Goal: Task Accomplishment & Management: Complete application form

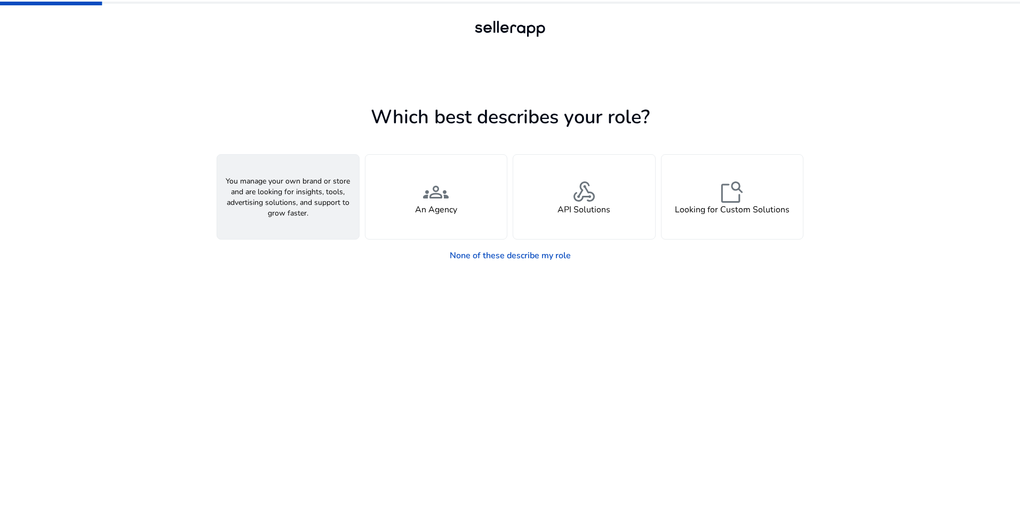
click at [331, 220] on div "person A Seller" at bounding box center [288, 197] width 142 height 84
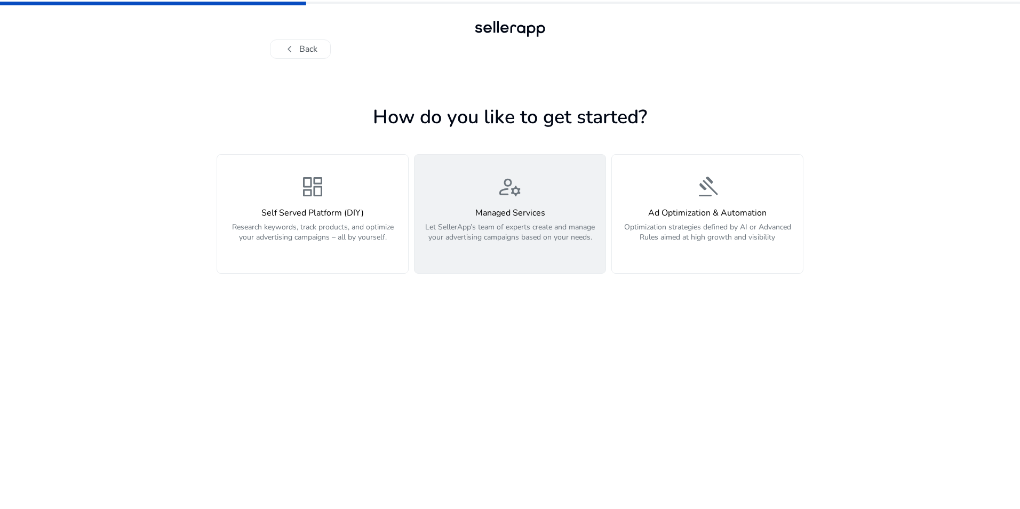
click at [521, 257] on button "manage_accounts Managed Services Let SellerApp’s team of experts create and man…" at bounding box center [510, 213] width 192 height 119
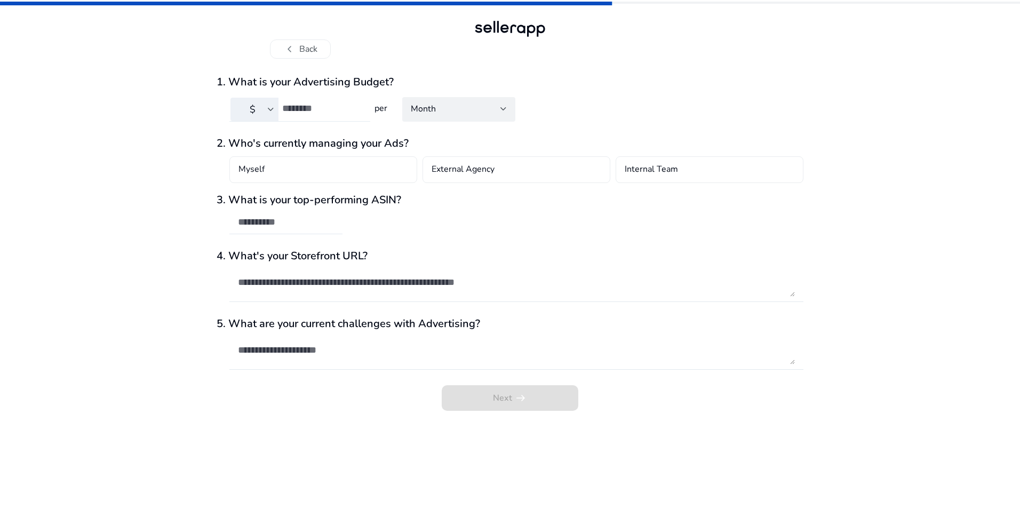
click at [265, 112] on div "$" at bounding box center [252, 109] width 31 height 12
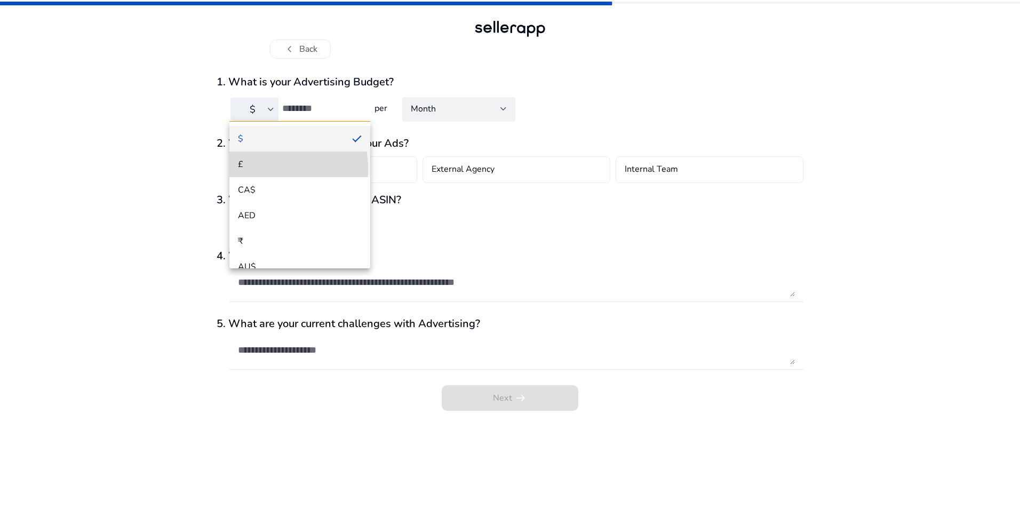
click at [264, 169] on span "£" at bounding box center [300, 164] width 124 height 12
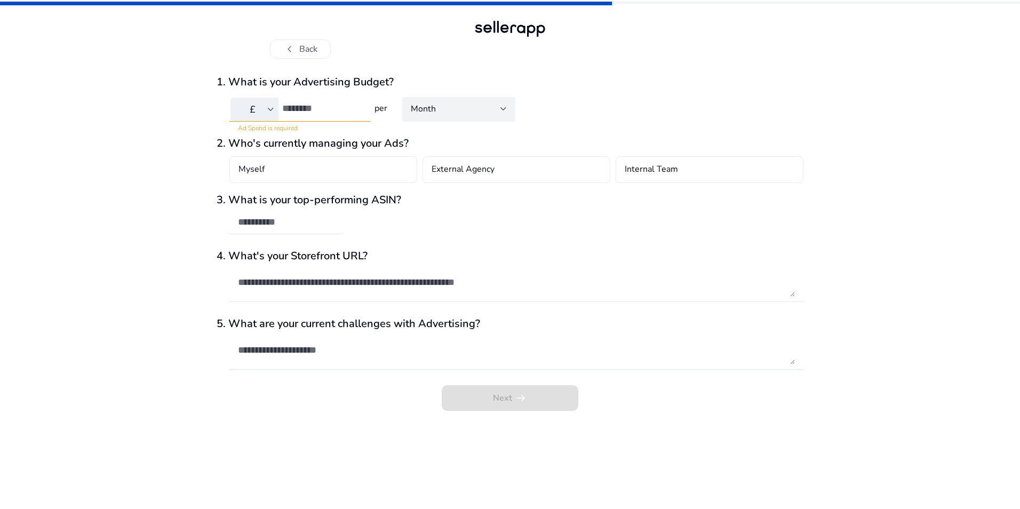
click at [450, 105] on div "Month" at bounding box center [456, 109] width 90 height 12
click at [121, 127] on div at bounding box center [510, 254] width 1020 height 509
click at [733, 170] on div "Internal Team" at bounding box center [709, 169] width 188 height 27
drag, startPoint x: 293, startPoint y: 223, endPoint x: 275, endPoint y: 226, distance: 18.9
click at [293, 223] on input "text" at bounding box center [286, 222] width 96 height 12
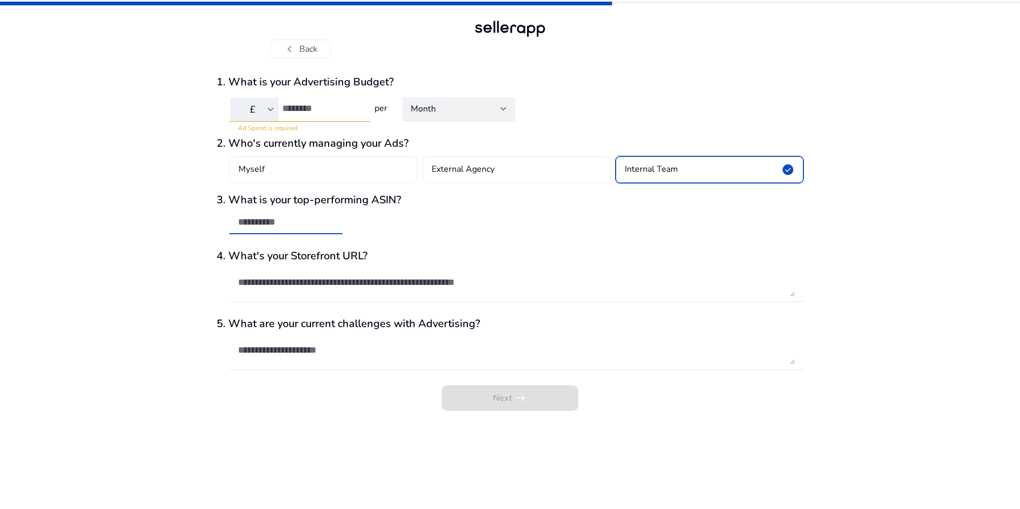
paste input "**********"
type input "**********"
drag, startPoint x: 310, startPoint y: 280, endPoint x: 287, endPoint y: 287, distance: 24.1
click at [308, 281] on textarea at bounding box center [516, 282] width 557 height 29
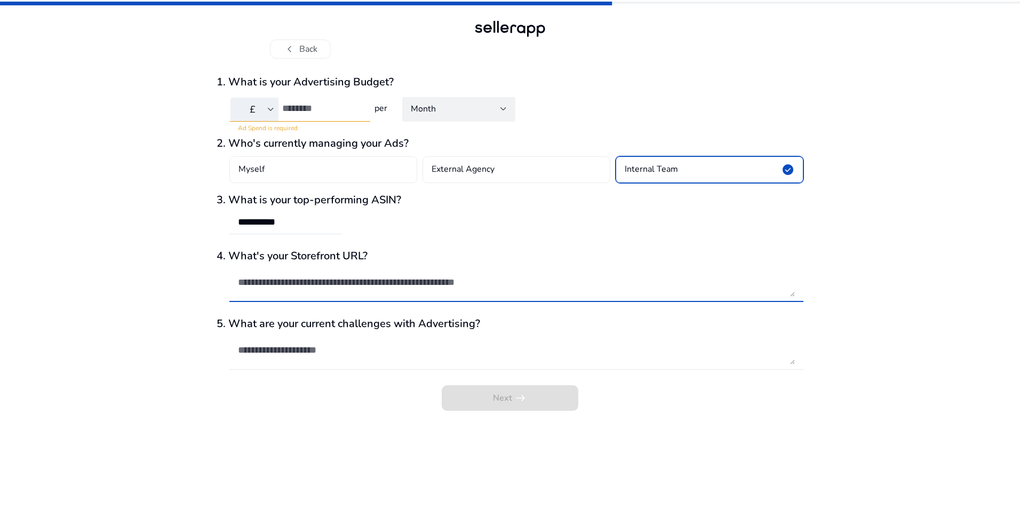
paste textarea "**********"
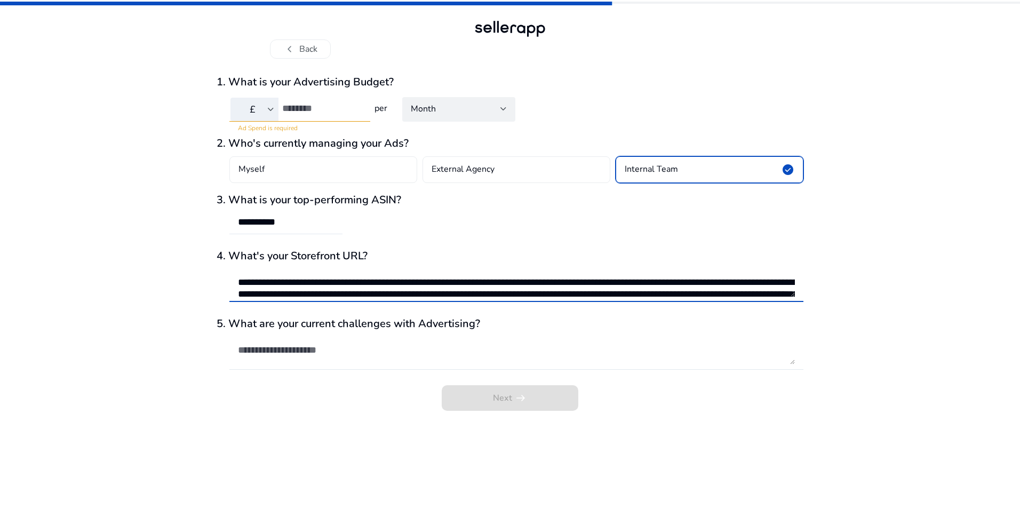
scroll to position [74, 0]
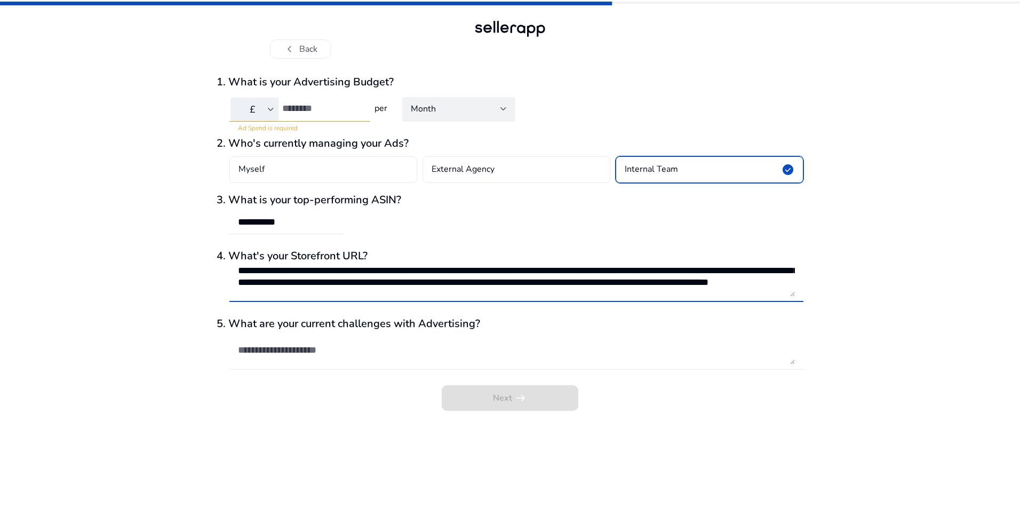
type textarea "**********"
drag, startPoint x: 344, startPoint y: 351, endPoint x: 221, endPoint y: 354, distance: 123.2
click at [321, 352] on textarea at bounding box center [516, 349] width 557 height 29
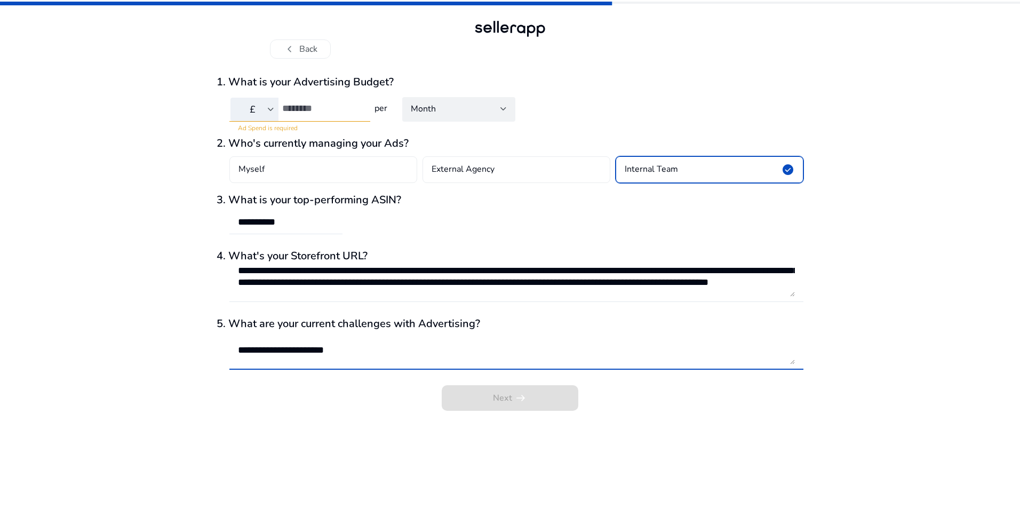
type textarea "**********"
drag, startPoint x: 325, startPoint y: 112, endPoint x: 261, endPoint y: 113, distance: 64.0
click at [278, 113] on div "£" at bounding box center [295, 109] width 132 height 25
drag, startPoint x: 74, startPoint y: 190, endPoint x: 280, endPoint y: 116, distance: 220.0
click at [87, 183] on div "**********" at bounding box center [510, 254] width 1020 height 509
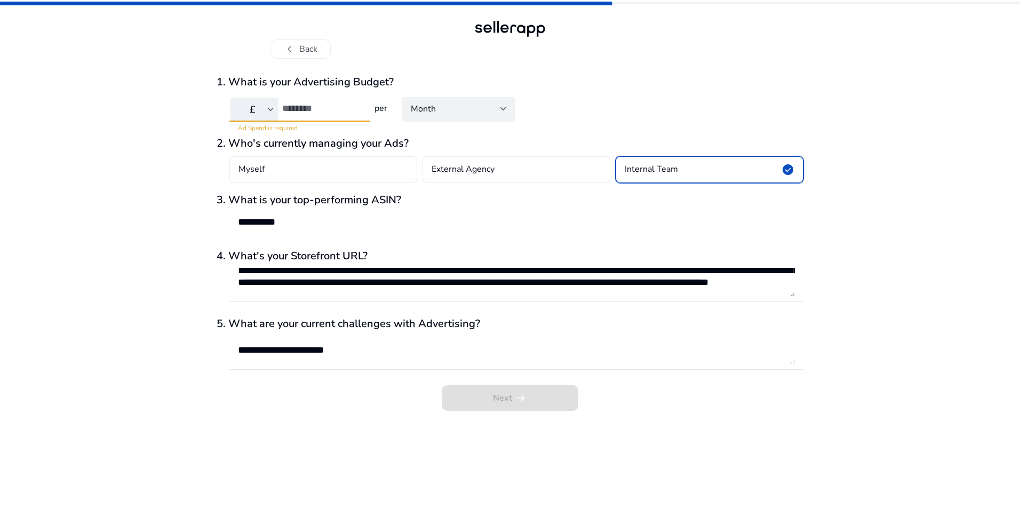
click at [303, 109] on input "number" at bounding box center [321, 108] width 79 height 12
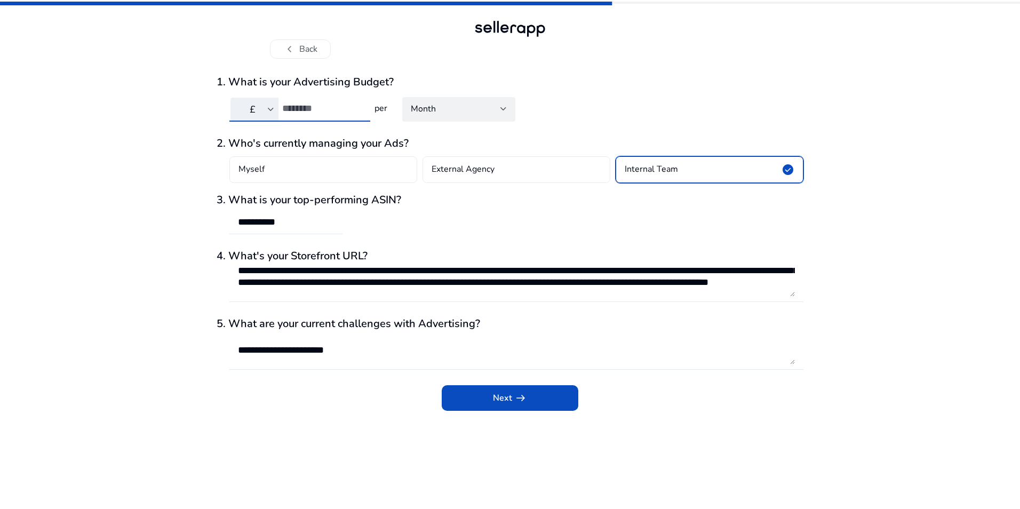
type input "*"
click at [26, 261] on div "**********" at bounding box center [510, 254] width 1020 height 509
click at [547, 393] on span "submit" at bounding box center [510, 398] width 137 height 26
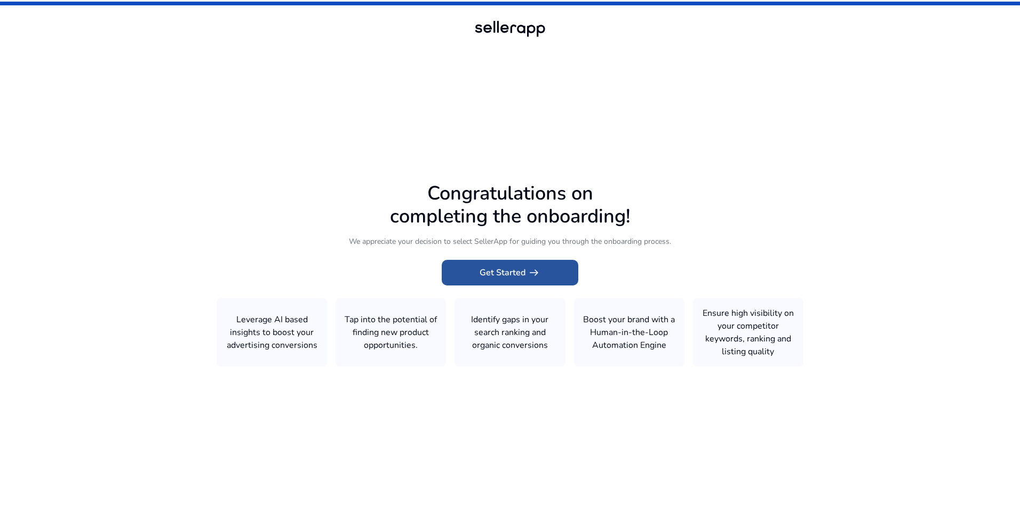
click at [558, 268] on span at bounding box center [510, 273] width 137 height 26
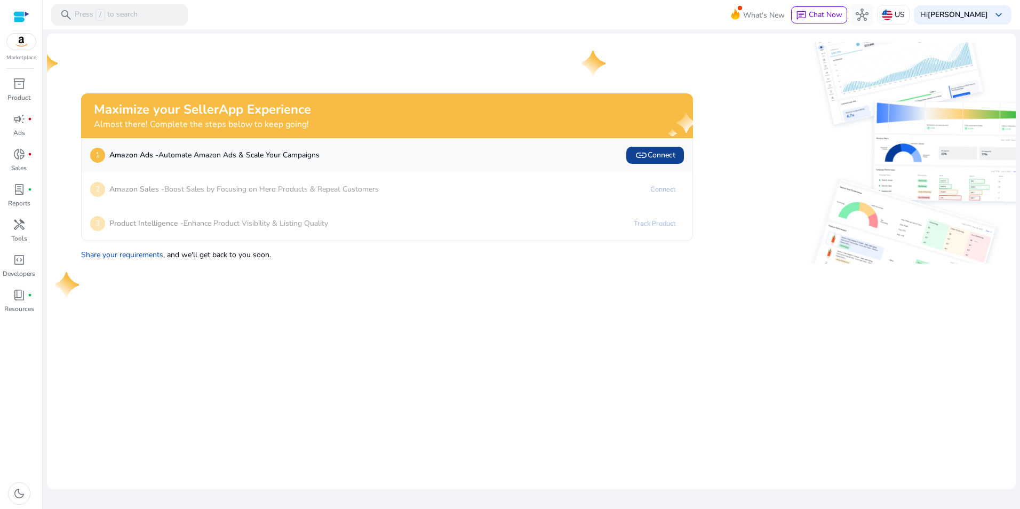
click at [661, 151] on span "link Connect" at bounding box center [655, 155] width 41 height 13
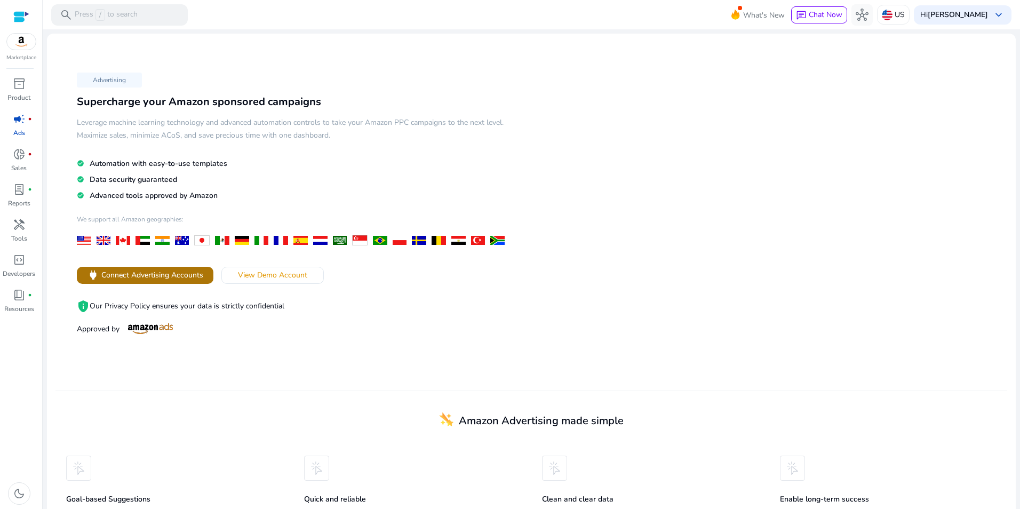
click at [149, 275] on span "Connect Advertising Accounts" at bounding box center [152, 274] width 102 height 11
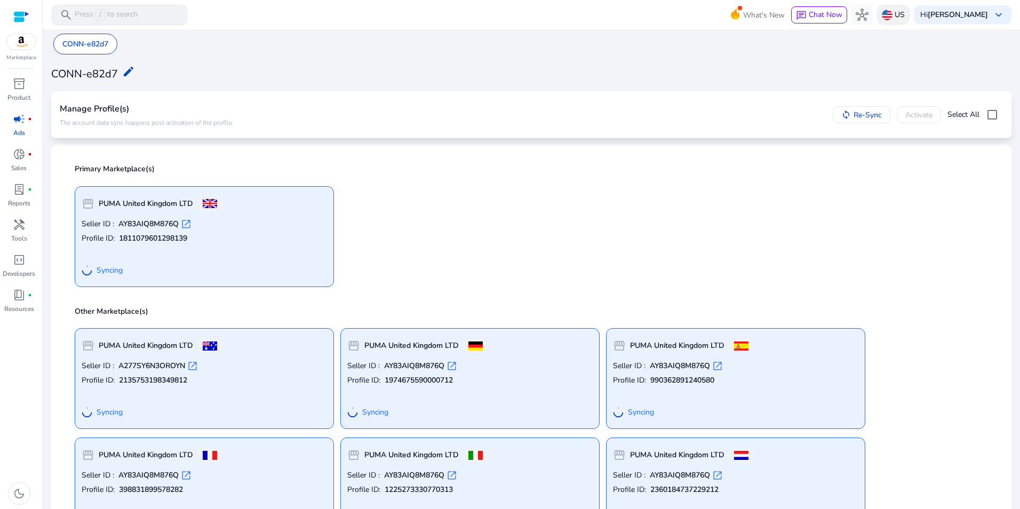
click at [881, 17] on img at bounding box center [886, 15] width 11 height 11
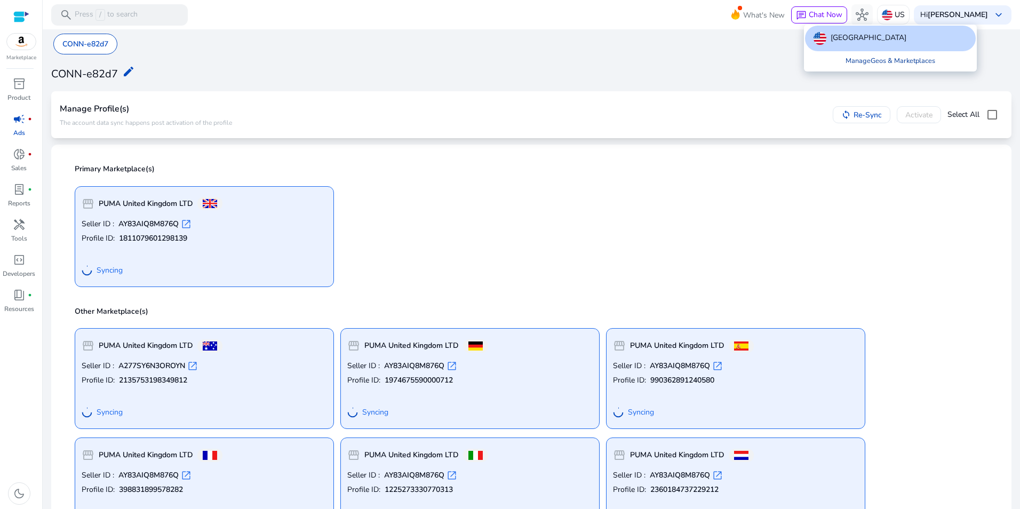
click at [897, 63] on link "Manage Geos & Marketplaces" at bounding box center [890, 60] width 107 height 19
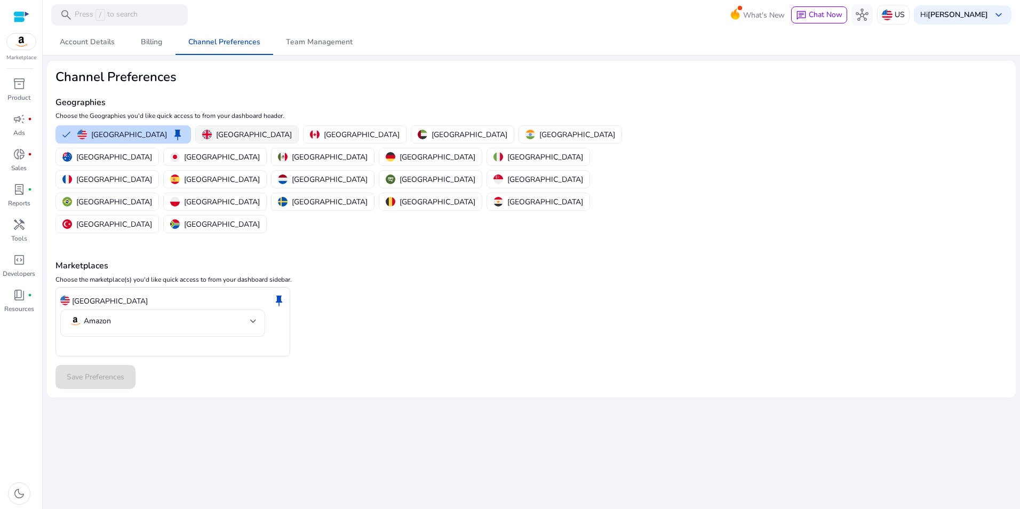
click at [216, 136] on p "[GEOGRAPHIC_DATA]" at bounding box center [254, 134] width 76 height 11
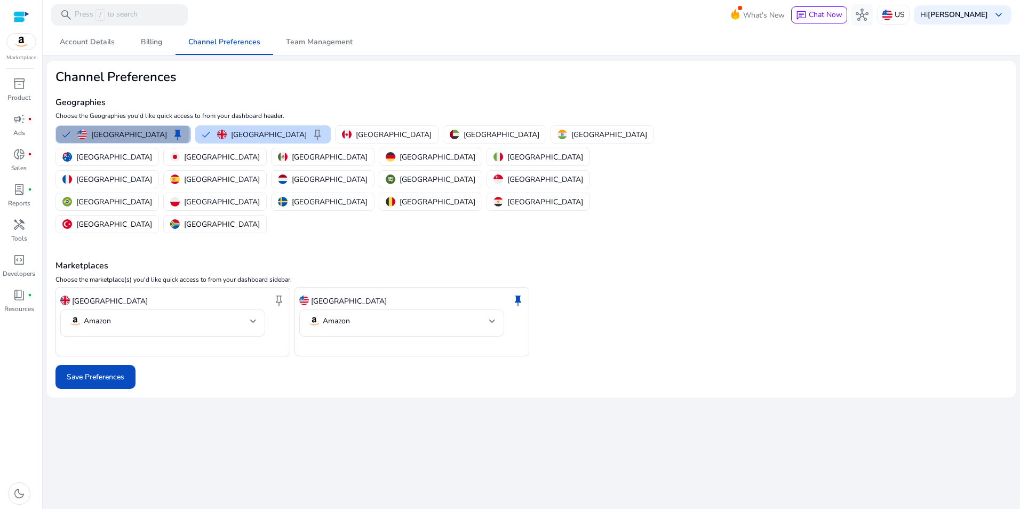
click at [122, 134] on p "[GEOGRAPHIC_DATA]" at bounding box center [129, 134] width 76 height 11
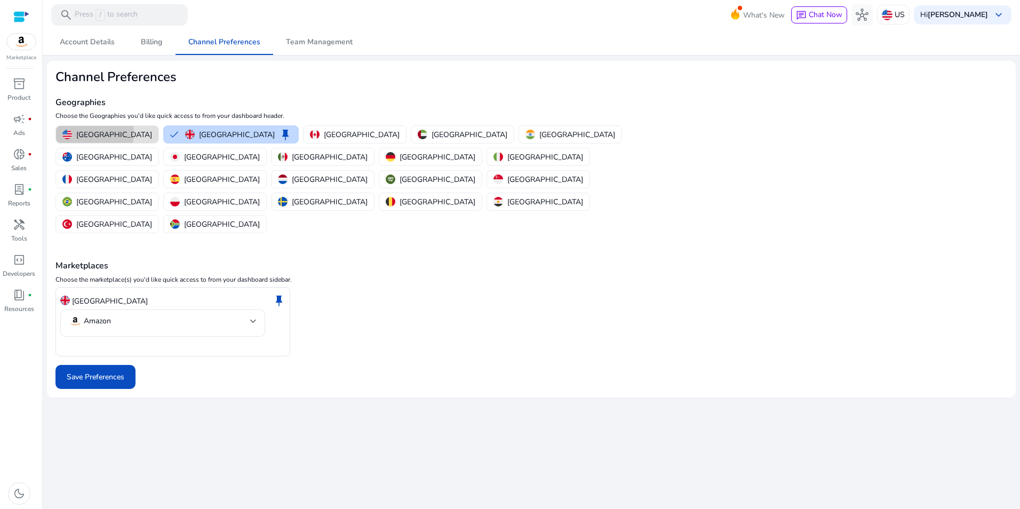
click at [94, 133] on p "[GEOGRAPHIC_DATA]" at bounding box center [114, 134] width 76 height 11
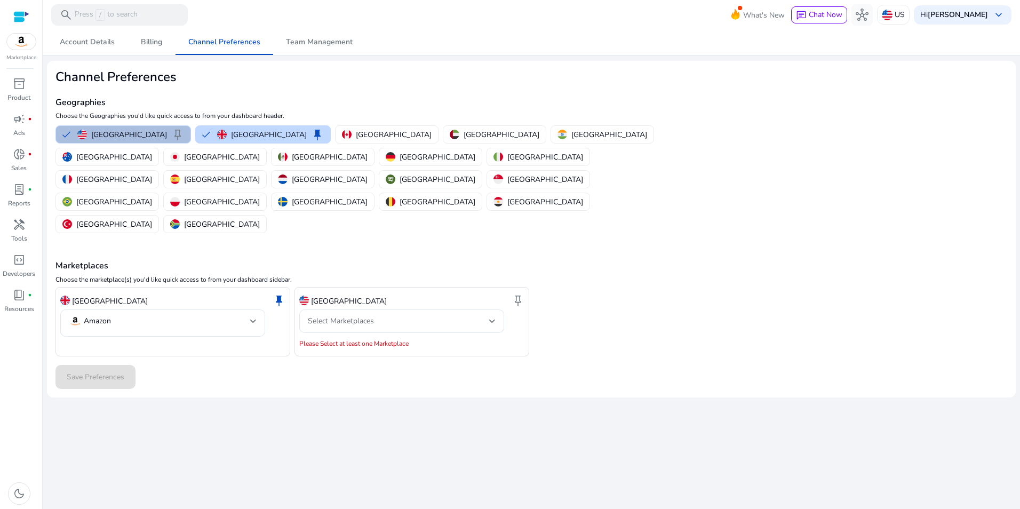
click at [95, 133] on p "[GEOGRAPHIC_DATA]" at bounding box center [129, 134] width 76 height 11
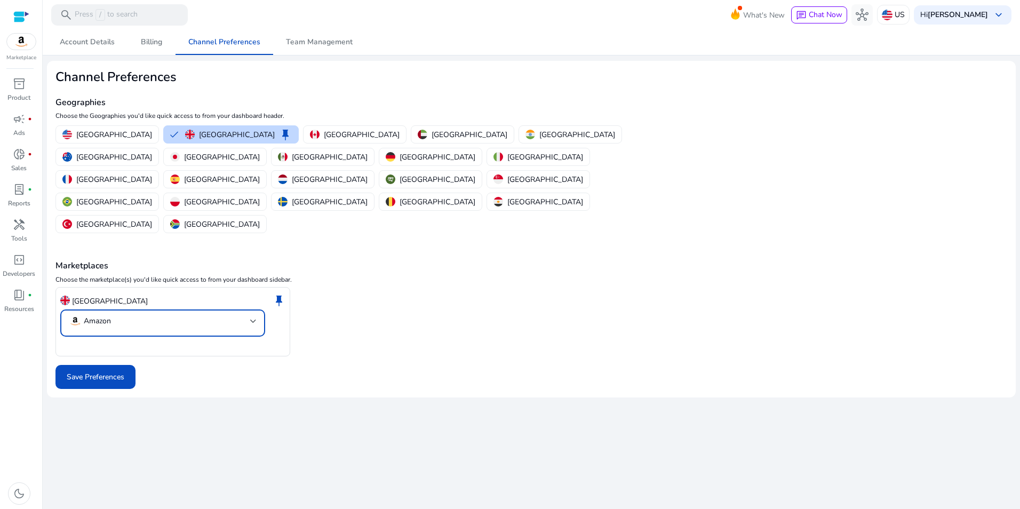
click at [227, 315] on mat-select-trigger "Amazon" at bounding box center [159, 321] width 181 height 13
click at [408, 264] on div at bounding box center [510, 254] width 1020 height 509
click at [103, 371] on span "Save Preferences" at bounding box center [96, 376] width 58 height 11
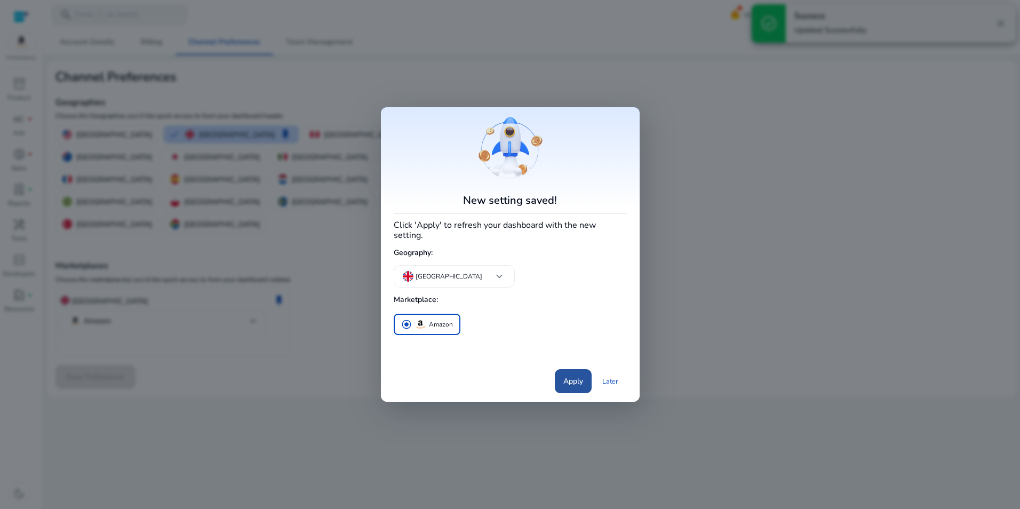
click at [571, 378] on span "Apply" at bounding box center [573, 380] width 20 height 11
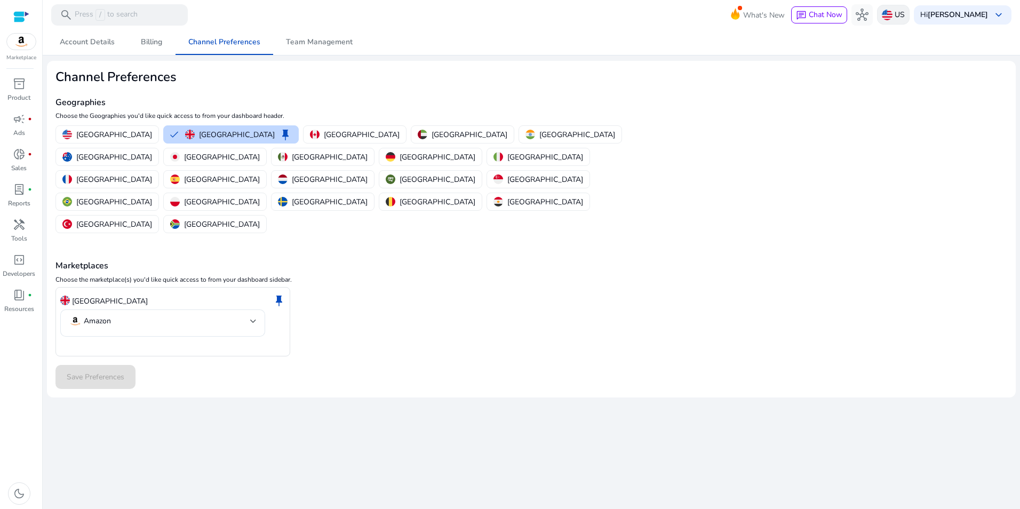
click at [895, 14] on div "US" at bounding box center [893, 15] width 33 height 20
click at [19, 18] on div at bounding box center [510, 254] width 1020 height 509
click at [23, 42] on img at bounding box center [21, 42] width 29 height 16
click at [25, 13] on div at bounding box center [21, 17] width 16 height 12
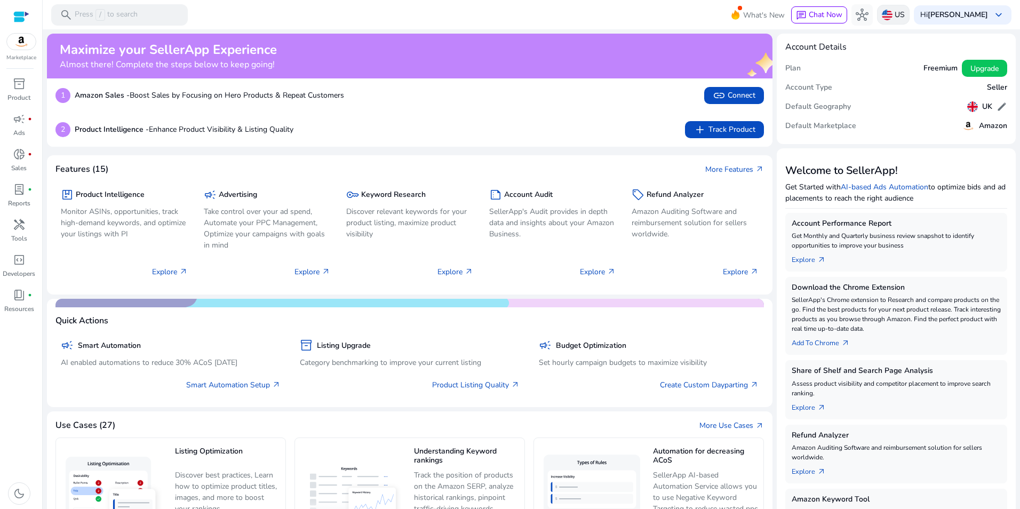
click at [887, 17] on img at bounding box center [886, 15] width 11 height 11
click at [866, 60] on link "Manage Geos & Marketplaces" at bounding box center [890, 60] width 107 height 19
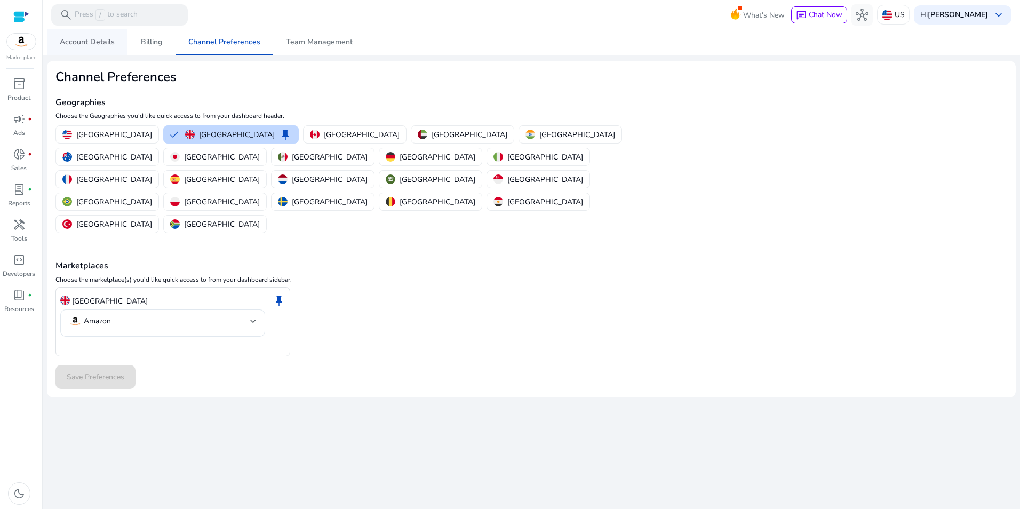
click at [85, 52] on span "Account Details" at bounding box center [87, 42] width 55 height 26
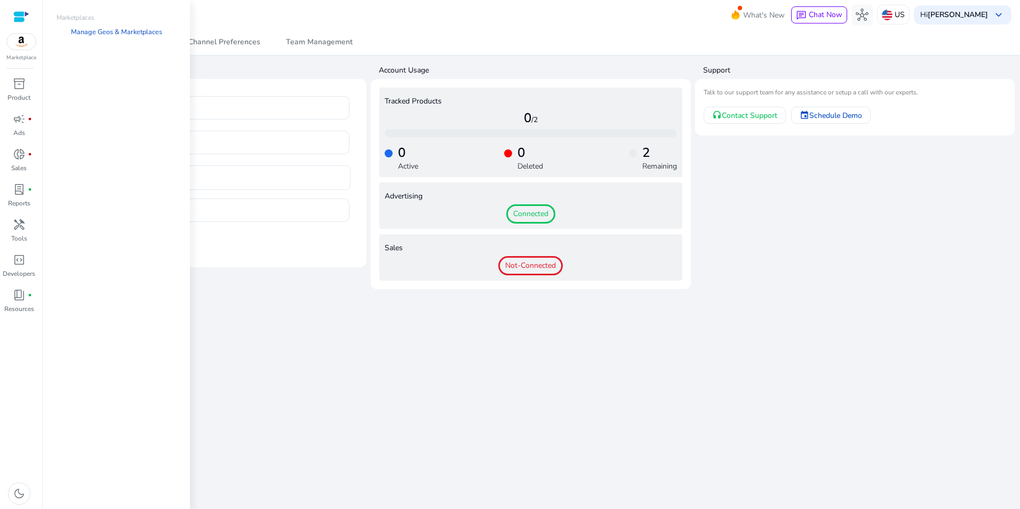
click at [22, 42] on img at bounding box center [21, 42] width 29 height 16
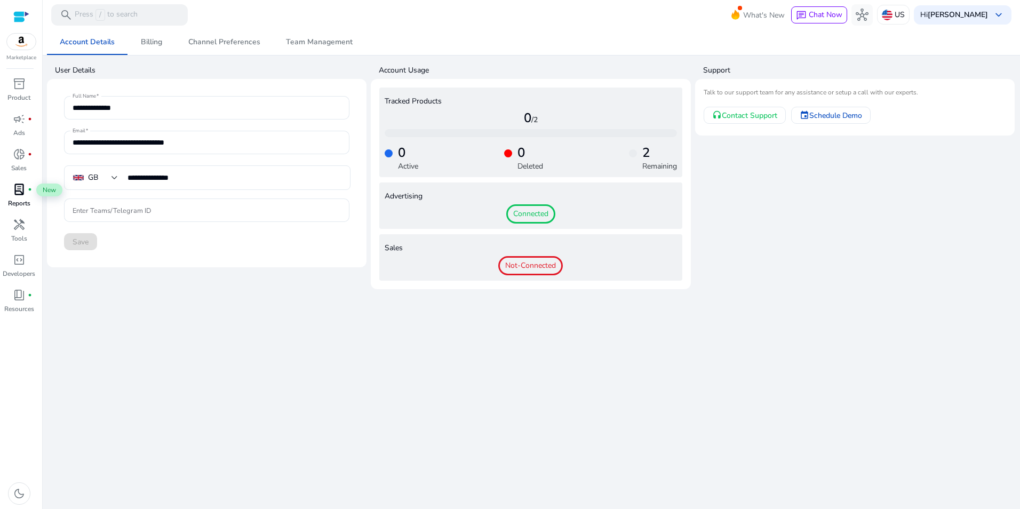
click at [17, 191] on span "lab_profile" at bounding box center [19, 189] width 13 height 13
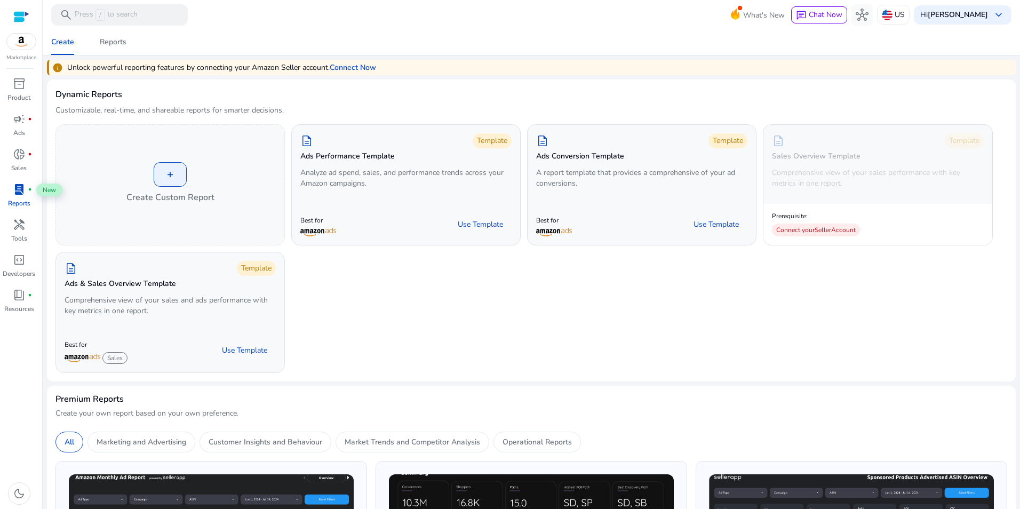
click at [16, 38] on img at bounding box center [21, 42] width 29 height 16
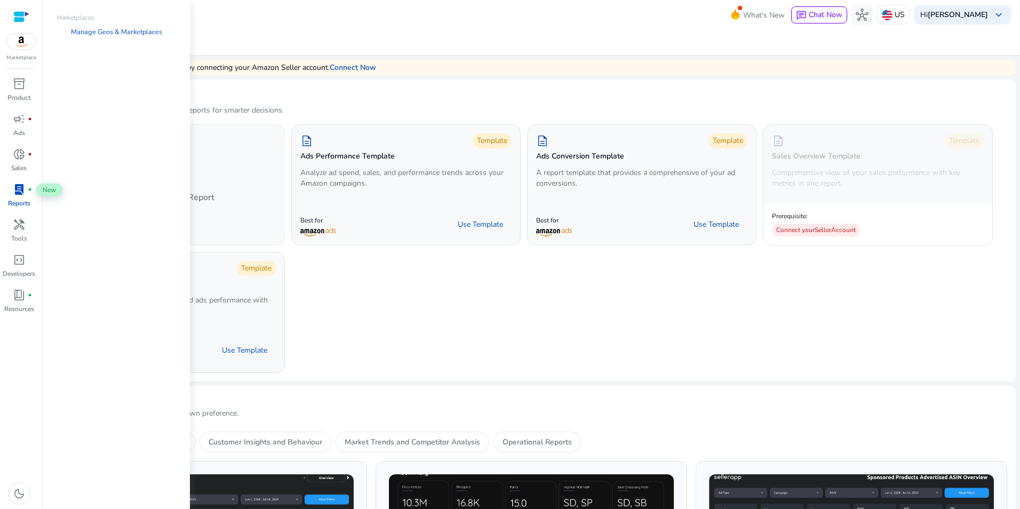
click at [20, 17] on div at bounding box center [21, 17] width 16 height 12
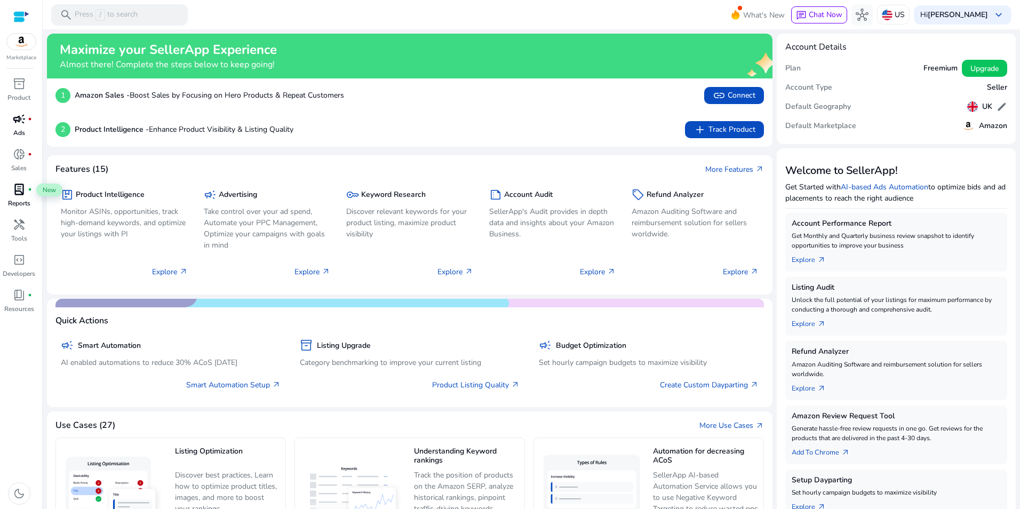
click at [21, 123] on span "campaign" at bounding box center [19, 119] width 13 height 13
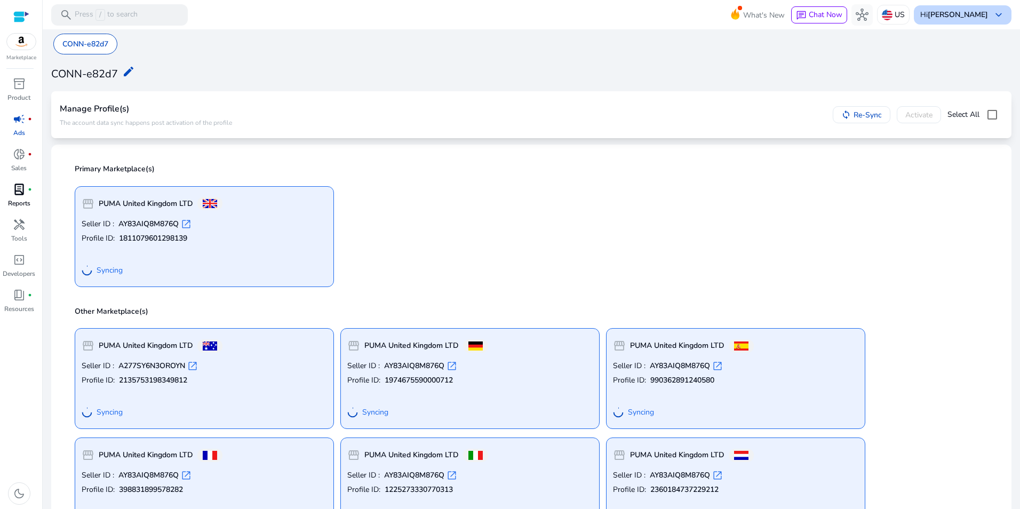
click at [995, 14] on span "keyboard_arrow_down" at bounding box center [998, 15] width 13 height 13
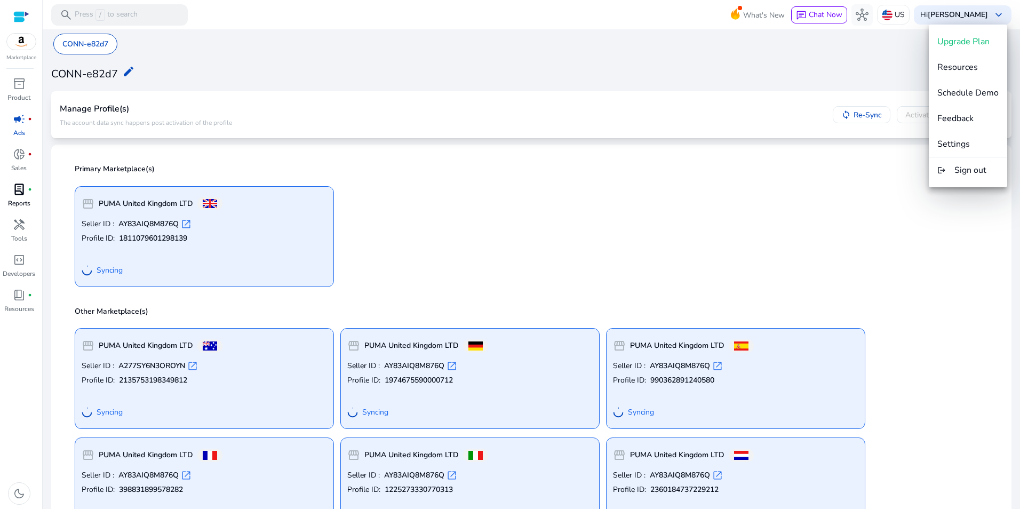
click at [996, 14] on div at bounding box center [510, 254] width 1020 height 509
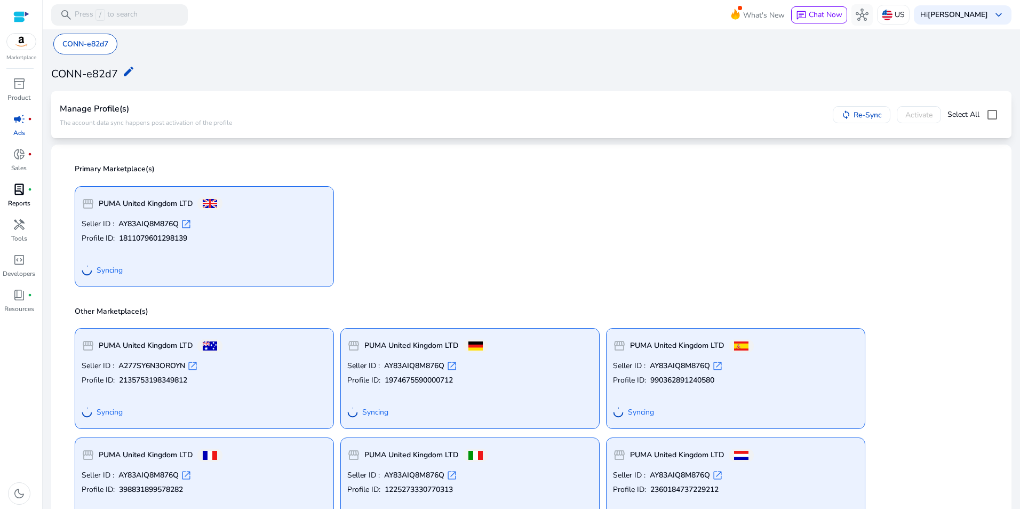
click at [19, 42] on img at bounding box center [21, 42] width 29 height 16
click at [17, 39] on img at bounding box center [21, 42] width 29 height 16
click at [21, 90] on span "inventory_2" at bounding box center [19, 83] width 13 height 13
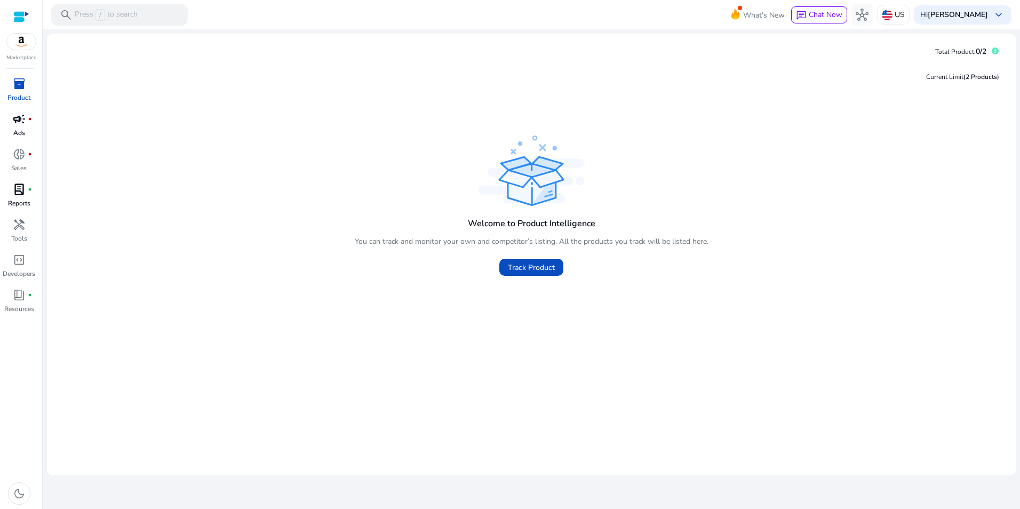
click at [20, 44] on img at bounding box center [21, 42] width 29 height 16
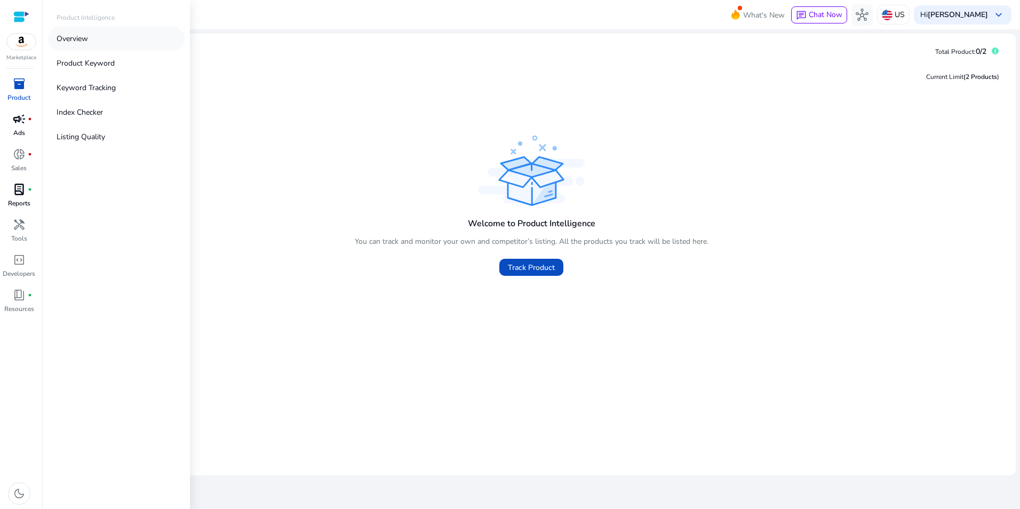
click at [88, 42] on p "Overview" at bounding box center [72, 38] width 31 height 11
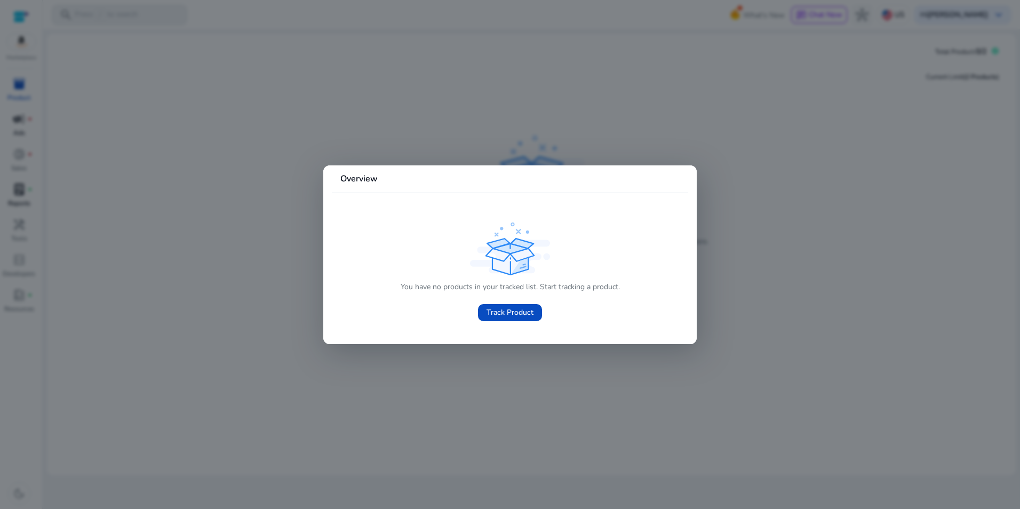
click at [203, 210] on div at bounding box center [510, 254] width 1020 height 509
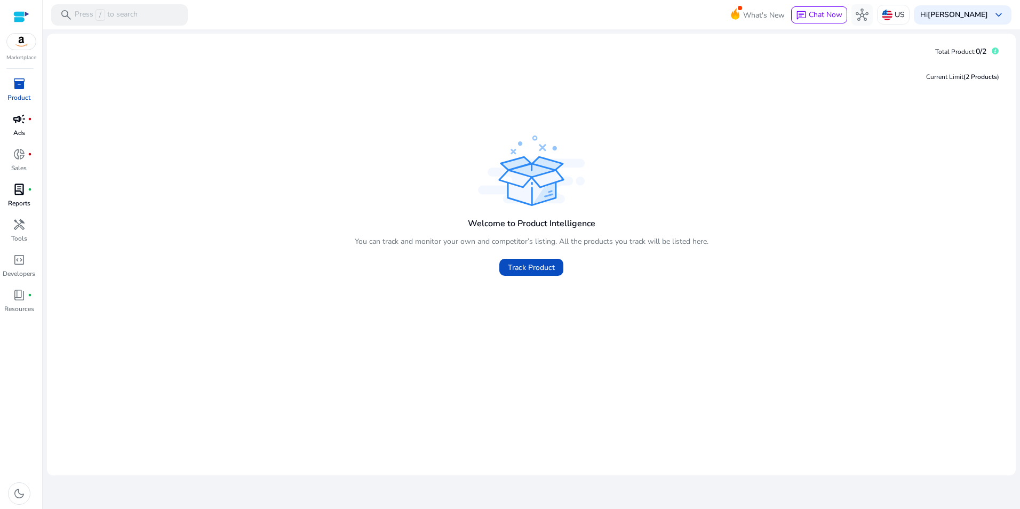
click at [18, 41] on img at bounding box center [21, 42] width 29 height 16
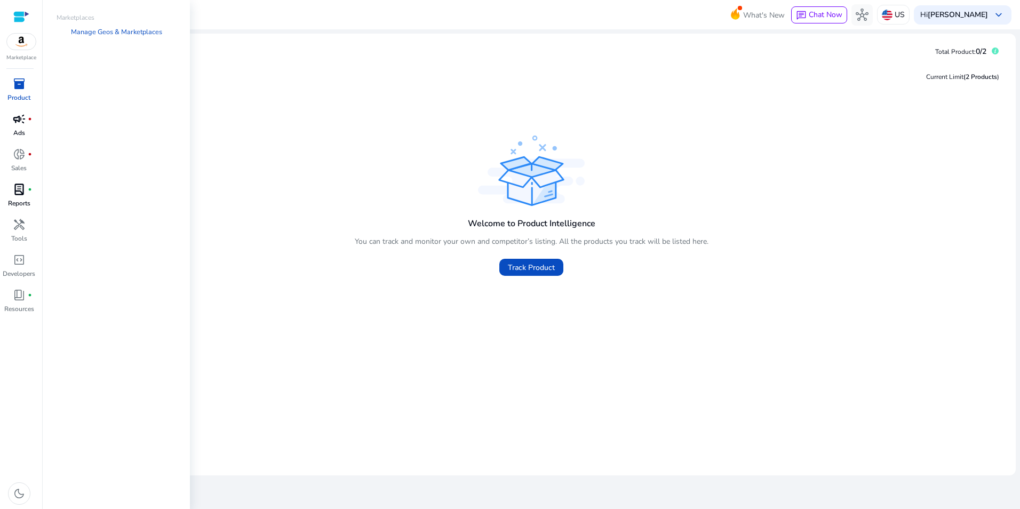
click at [14, 11] on div at bounding box center [21, 17] width 16 height 12
